Goal: Navigation & Orientation: Find specific page/section

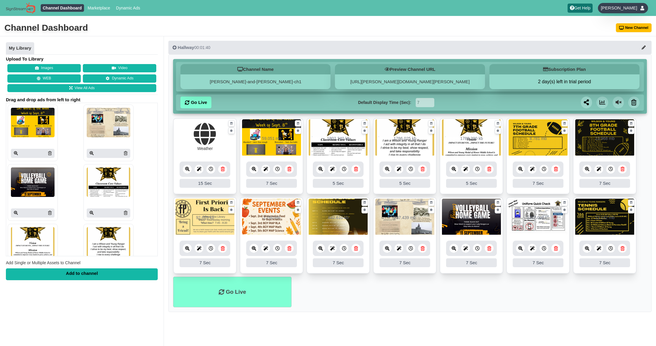
click at [634, 10] on span "Michael Kuykendall" at bounding box center [619, 8] width 36 height 6
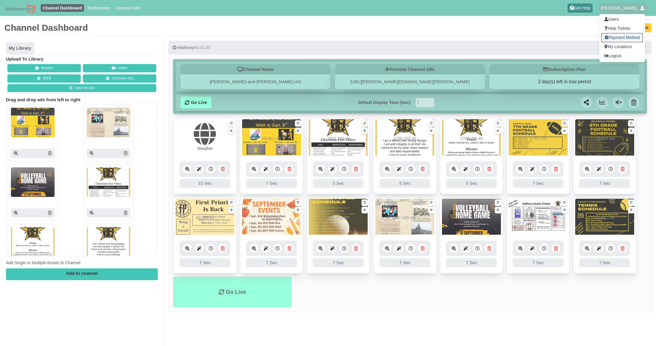
click at [621, 36] on link "Payment Method" at bounding box center [622, 37] width 41 height 9
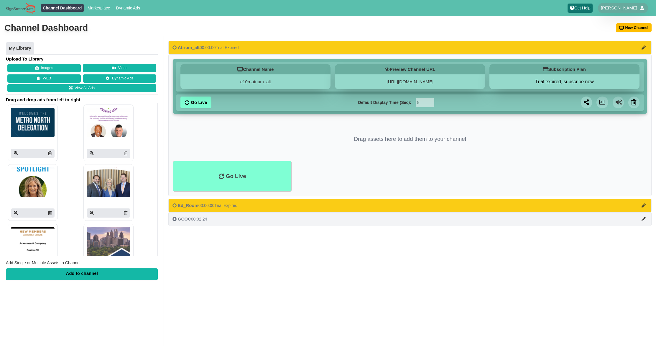
click at [187, 220] on span "GCOC" at bounding box center [184, 218] width 13 height 5
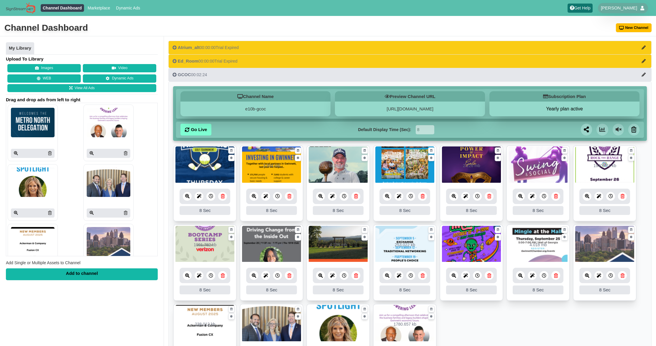
click at [455, 197] on icon at bounding box center [454, 196] width 4 height 4
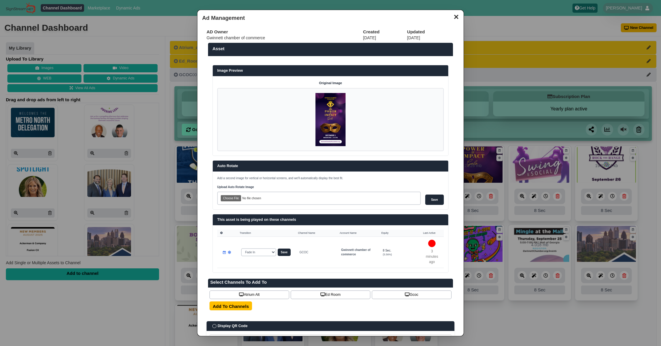
click at [451, 17] on button "✕" at bounding box center [455, 16] width 11 height 9
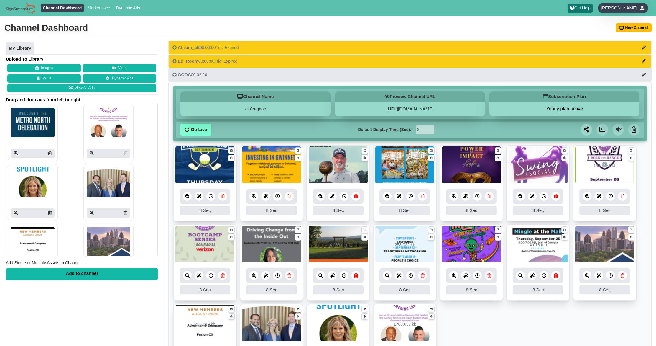
click at [624, 9] on span "Rylee Headrick" at bounding box center [619, 8] width 36 height 6
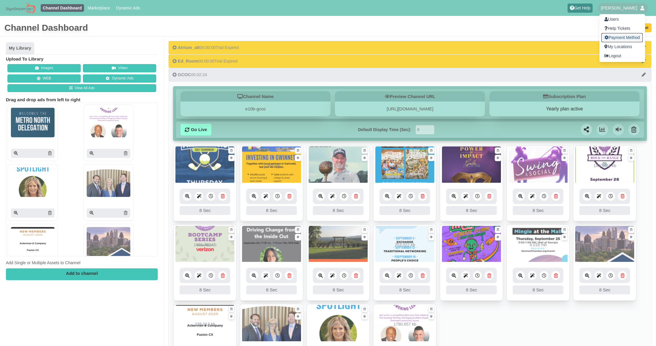
click at [619, 36] on link "Payment Method" at bounding box center [622, 37] width 41 height 9
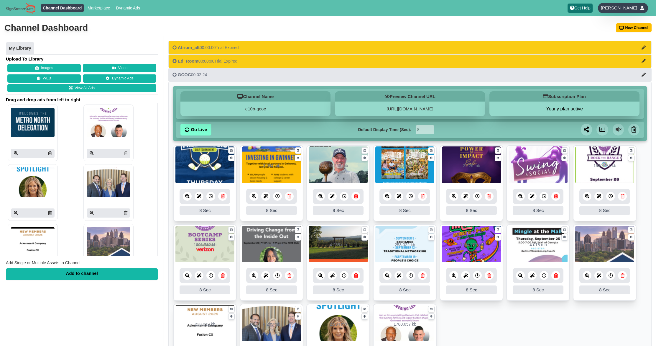
click at [625, 7] on span "[PERSON_NAME]" at bounding box center [619, 8] width 36 height 6
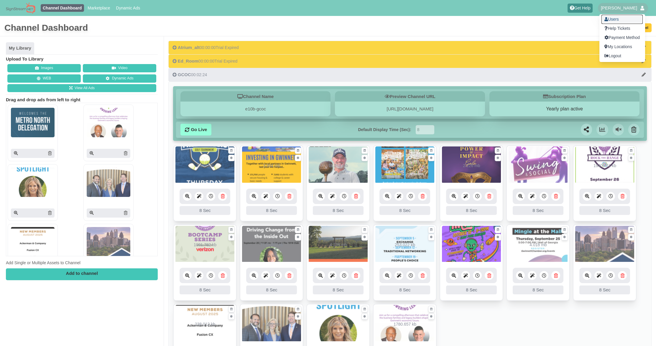
click at [621, 19] on link "Users" at bounding box center [622, 19] width 41 height 9
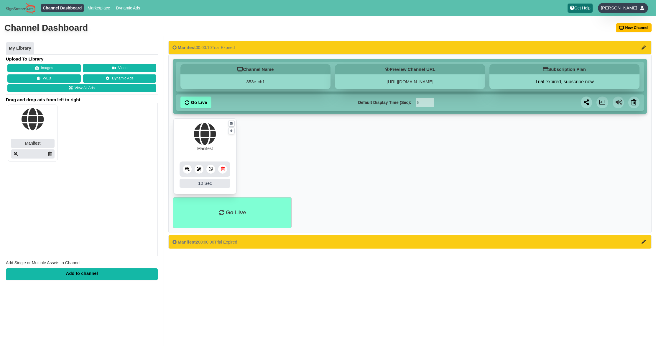
click at [623, 7] on span "[PERSON_NAME]" at bounding box center [619, 8] width 36 height 6
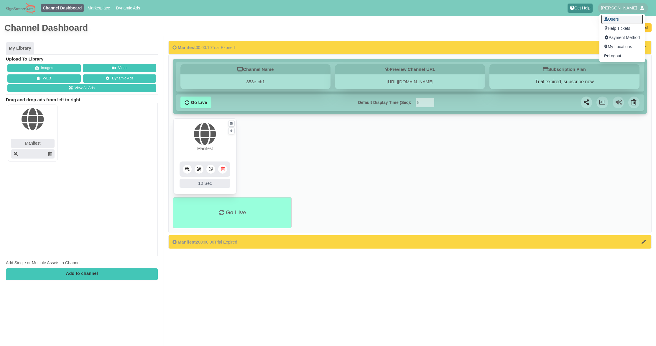
click at [616, 20] on link "Users" at bounding box center [622, 19] width 41 height 9
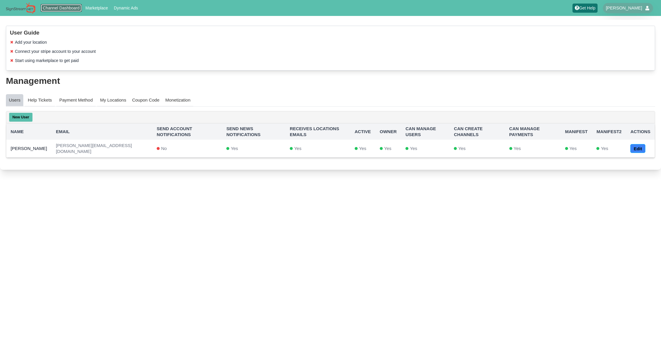
click at [56, 7] on link "Channel Dashboard" at bounding box center [61, 8] width 41 height 8
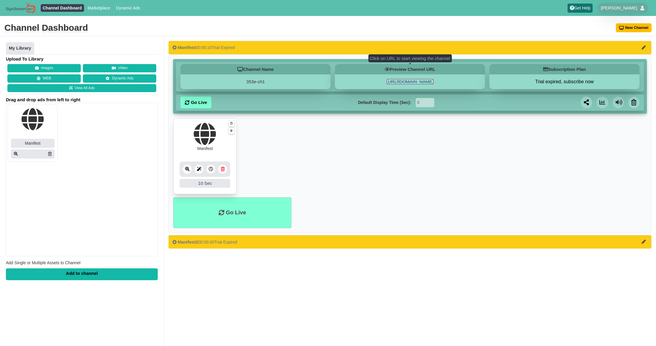
click at [405, 83] on link "[URL][DOMAIN_NAME]" at bounding box center [410, 81] width 47 height 5
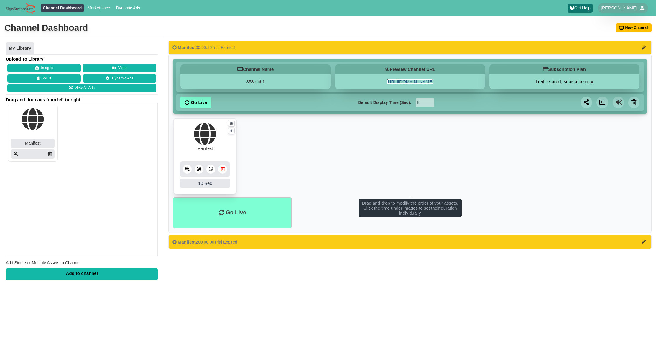
click at [189, 170] on icon at bounding box center [187, 169] width 4 height 4
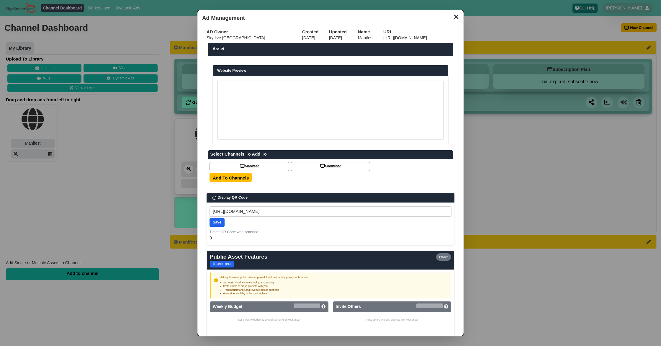
click at [454, 15] on button "✕" at bounding box center [455, 16] width 11 height 9
